Goal: Transaction & Acquisition: Purchase product/service

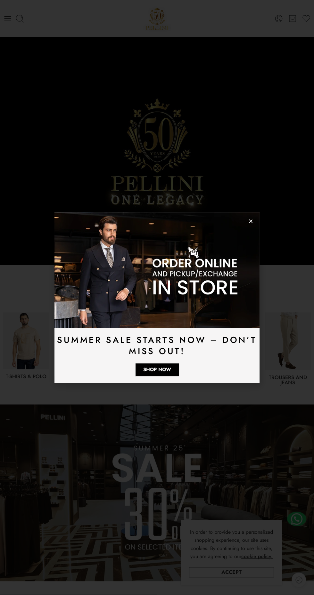
scroll to position [1249, 0]
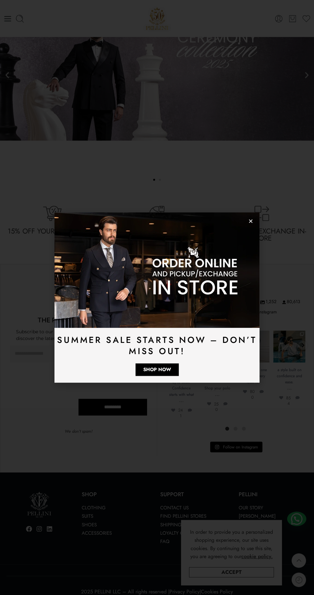
click at [251, 221] on use "Close" at bounding box center [251, 221] width 4 height 4
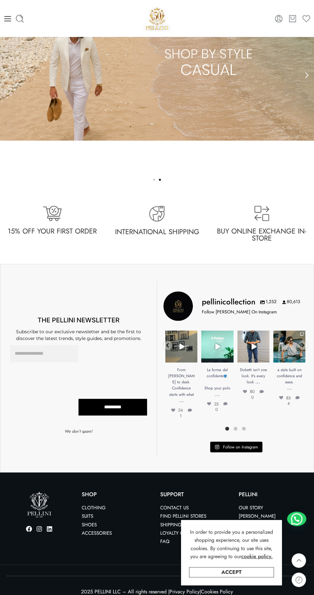
click at [7, 18] on icon at bounding box center [7, 18] width 7 height 5
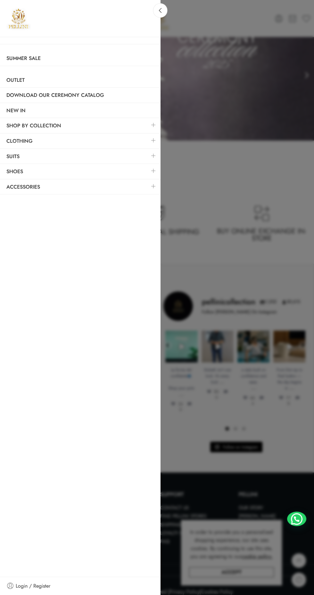
click at [150, 142] on link at bounding box center [153, 140] width 13 height 14
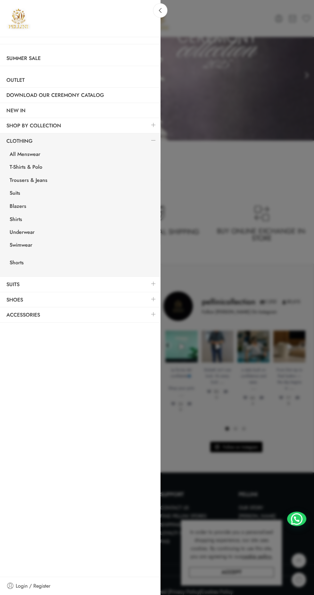
click at [41, 218] on link "Shirts" at bounding box center [81, 220] width 157 height 13
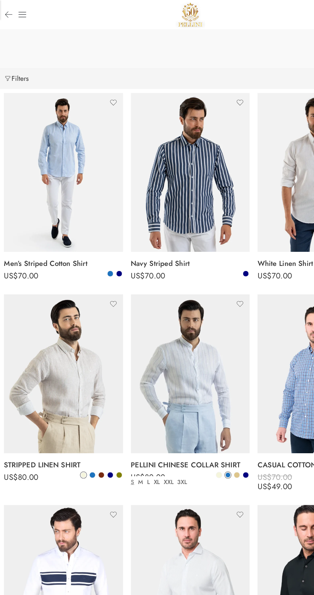
click at [18, 14] on line at bounding box center [18, 14] width 6 height 0
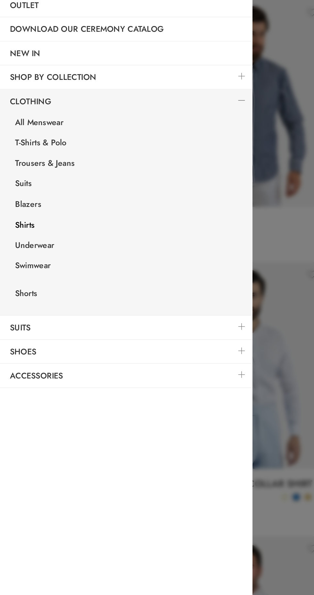
click at [37, 168] on link "T-Shirts & Polo" at bounding box center [81, 167] width 157 height 13
